Goal: Navigation & Orientation: Go to known website

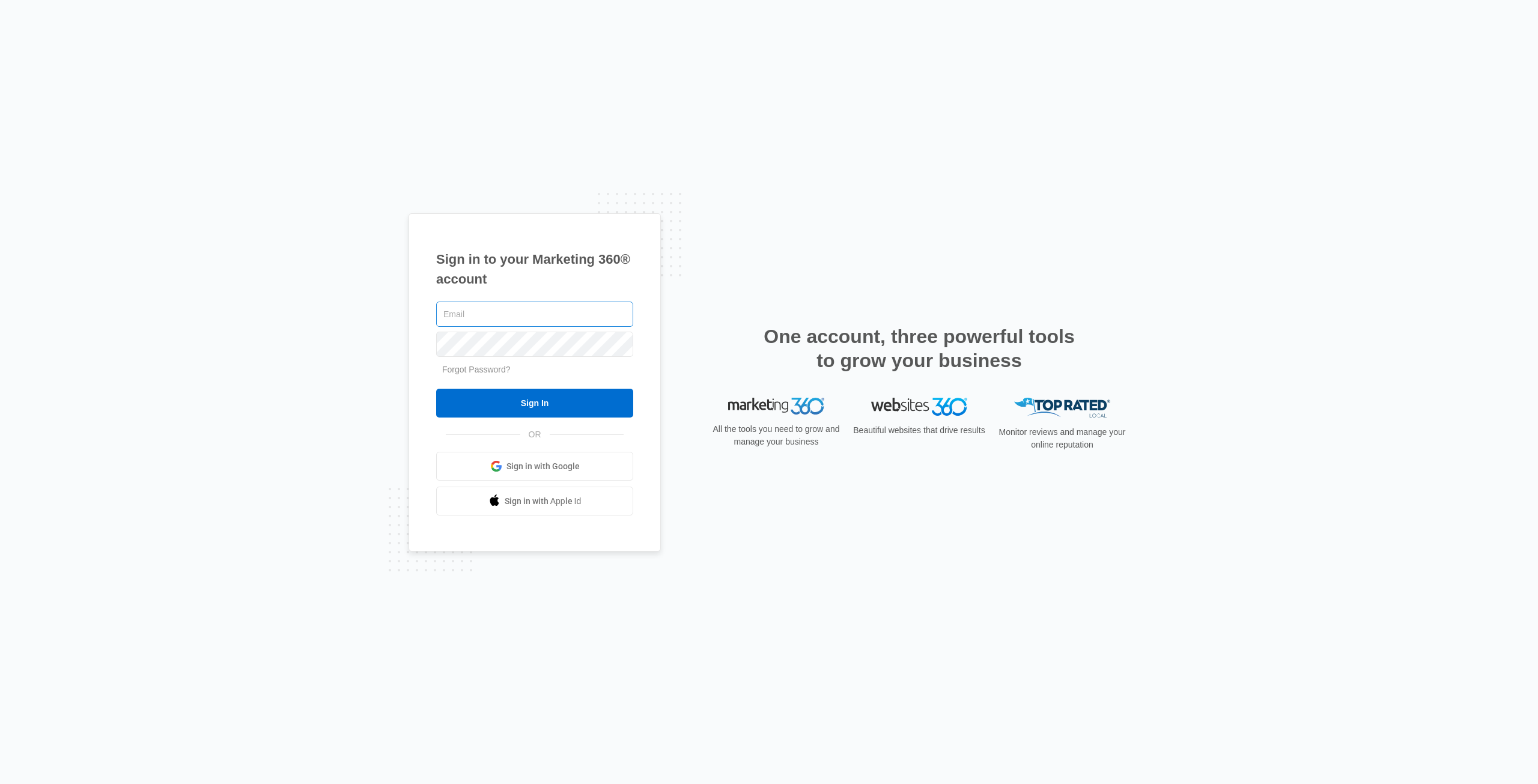
click at [489, 313] on input "text" at bounding box center [534, 314] width 197 height 25
type input "[PERSON_NAME][EMAIL_ADDRESS][PERSON_NAME][DOMAIN_NAME]"
click at [528, 406] on input "Sign In" at bounding box center [534, 403] width 197 height 29
